Goal: Check status: Check status

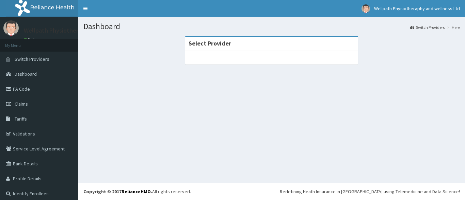
click at [24, 103] on span "Claims" at bounding box center [21, 104] width 13 height 6
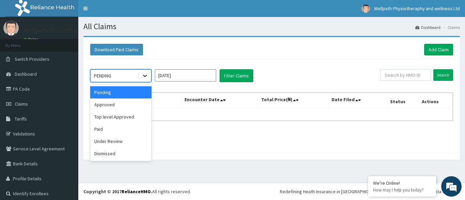
click at [147, 78] on icon at bounding box center [144, 75] width 7 height 7
click at [110, 104] on div "Approved" at bounding box center [120, 105] width 61 height 12
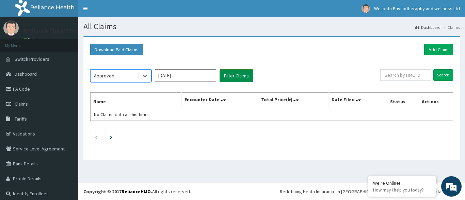
click at [229, 76] on button "Filter Claims" at bounding box center [236, 75] width 34 height 13
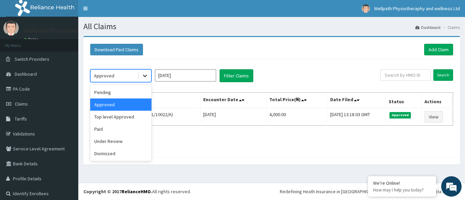
click at [145, 78] on icon at bounding box center [144, 75] width 7 height 7
click at [116, 142] on div "Under Review" at bounding box center [120, 141] width 61 height 12
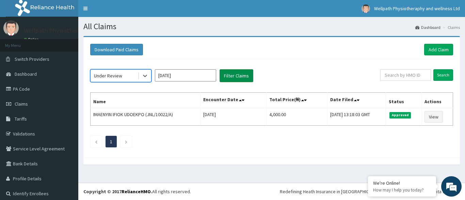
click at [240, 76] on button "Filter Claims" at bounding box center [236, 75] width 34 height 13
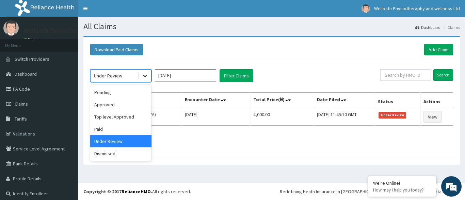
click at [144, 77] on icon at bounding box center [145, 76] width 4 height 2
click at [115, 106] on div "Approved" at bounding box center [120, 105] width 61 height 12
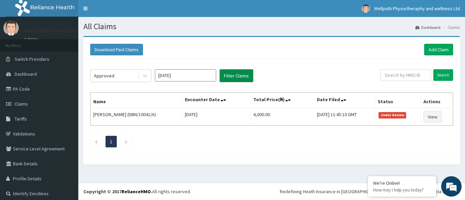
click at [229, 76] on button "Filter Claims" at bounding box center [236, 75] width 34 height 13
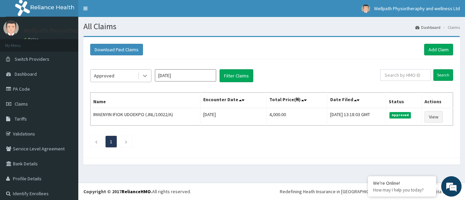
click at [141, 78] on div at bounding box center [145, 76] width 12 height 12
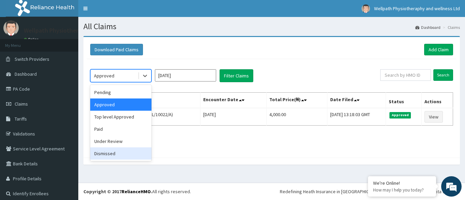
click at [107, 153] on div "Dismissed" at bounding box center [120, 154] width 61 height 12
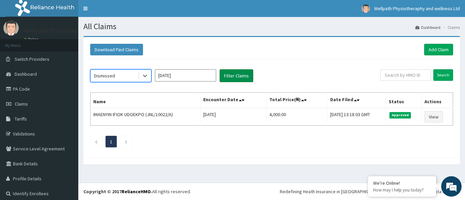
click at [238, 78] on button "Filter Claims" at bounding box center [236, 75] width 34 height 13
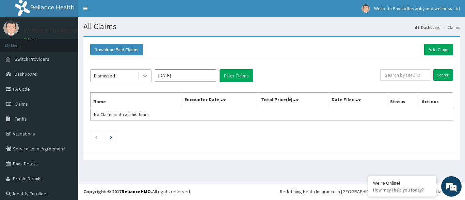
click at [144, 76] on icon at bounding box center [145, 76] width 4 height 2
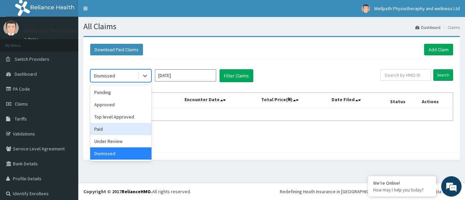
click at [101, 130] on div "Paid" at bounding box center [120, 129] width 61 height 12
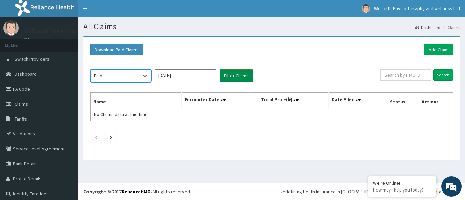
click at [243, 73] on button "Filter Claims" at bounding box center [236, 75] width 34 height 13
click at [232, 78] on button "Filter Claims" at bounding box center [236, 75] width 34 height 13
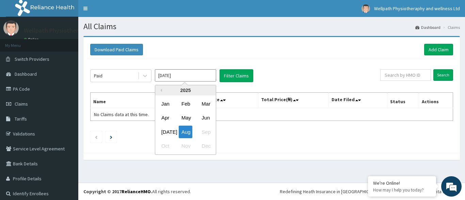
click at [193, 78] on input "Aug 2025" at bounding box center [185, 75] width 61 height 12
click at [167, 132] on div "Jul" at bounding box center [165, 132] width 14 height 13
type input "Jul 2025"
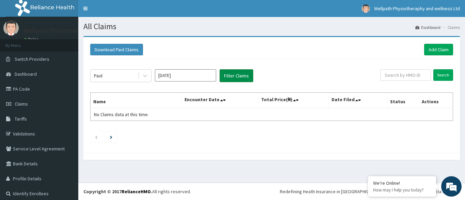
click at [240, 75] on button "Filter Claims" at bounding box center [236, 75] width 34 height 13
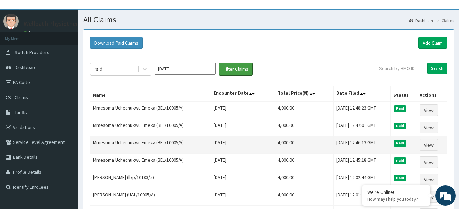
scroll to position [22, 0]
